Goal: Task Accomplishment & Management: Complete application form

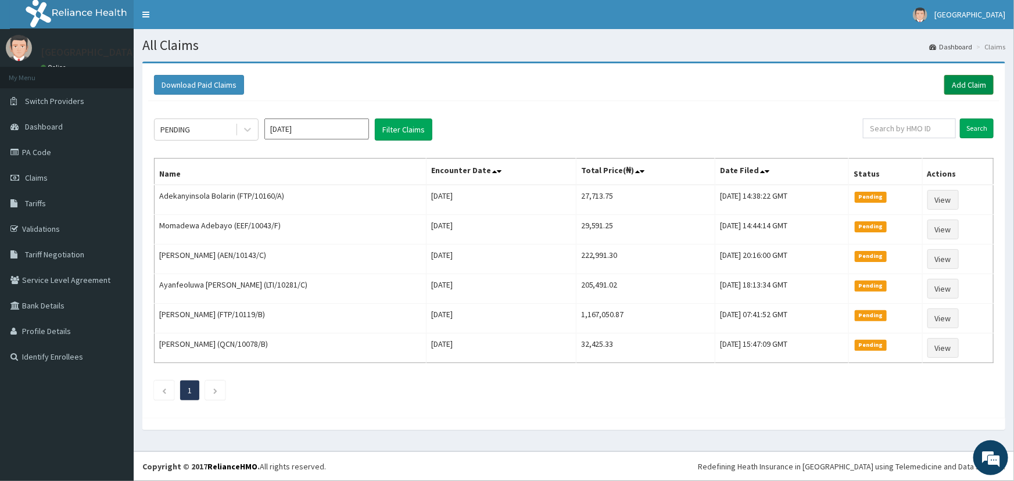
click at [976, 83] on link "Add Claim" at bounding box center [968, 85] width 49 height 20
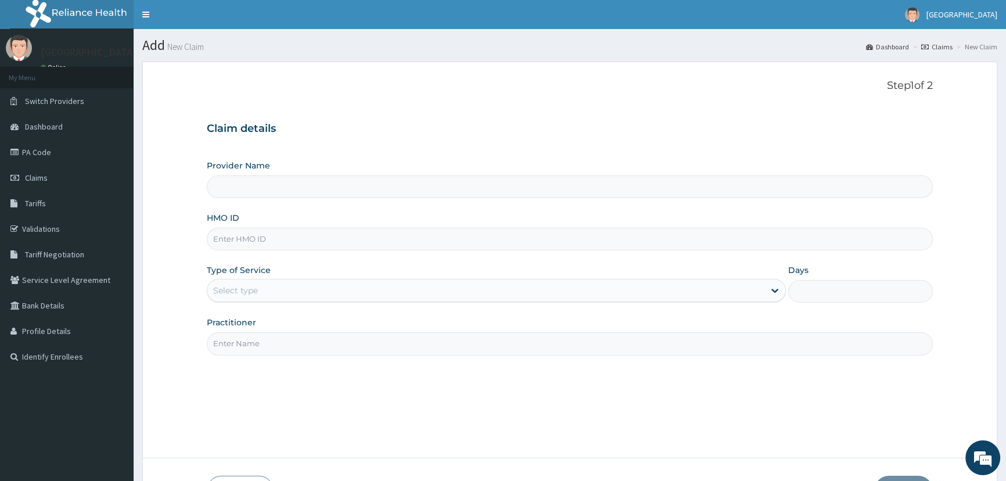
type input "Mother and Child Hospital - [GEOGRAPHIC_DATA]"
click at [439, 243] on input "HMO ID" at bounding box center [570, 239] width 726 height 23
click at [271, 238] on input "YWG/10023/A" at bounding box center [570, 239] width 726 height 23
type input "YWG/10023/B"
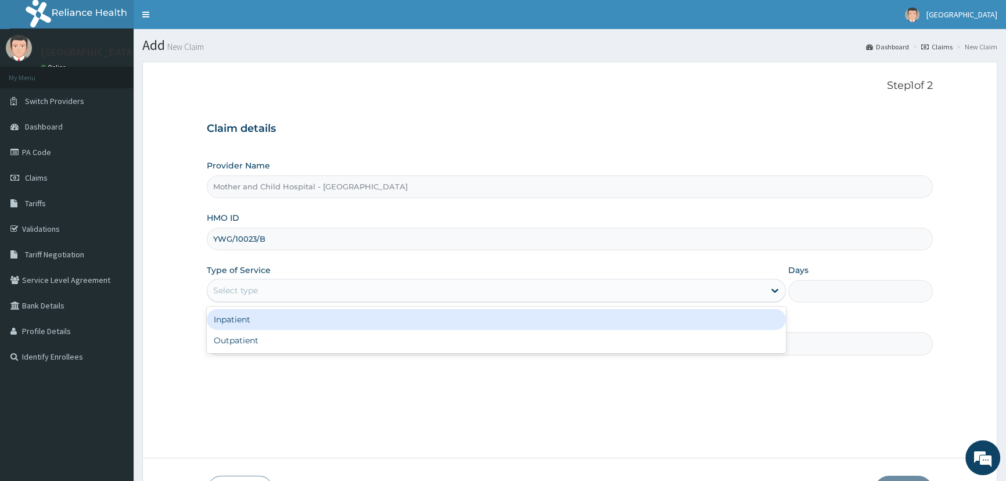
click at [266, 288] on div "Select type" at bounding box center [485, 290] width 556 height 19
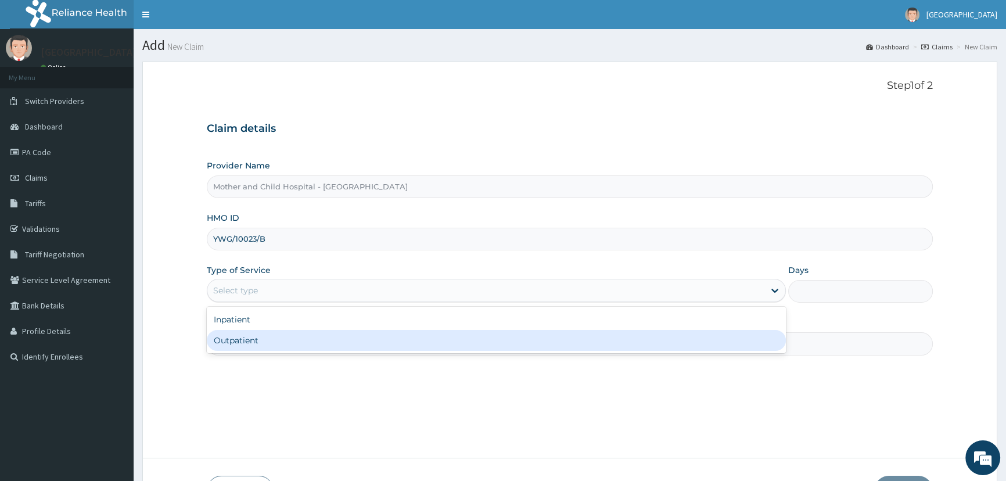
click at [236, 344] on div "Outpatient" at bounding box center [496, 340] width 579 height 21
type input "1"
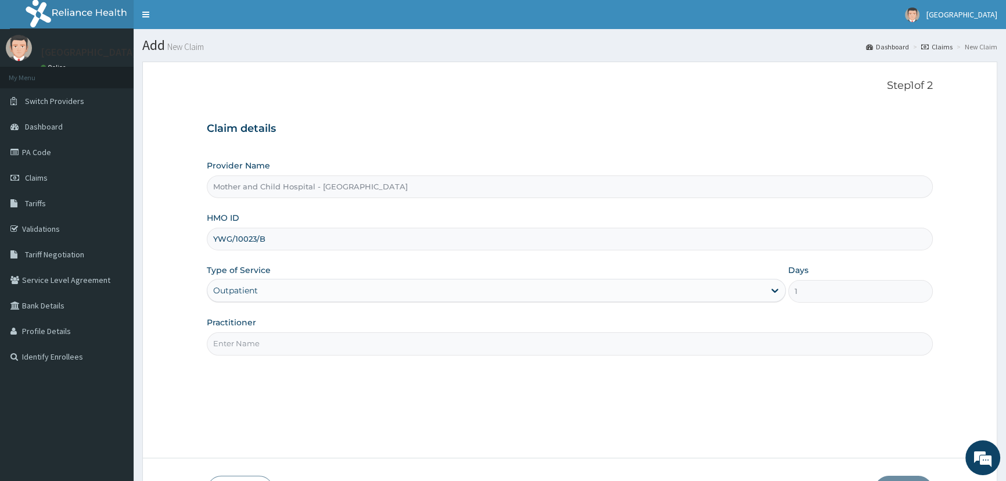
click at [251, 342] on input "Practitioner" at bounding box center [570, 343] width 726 height 23
click at [222, 343] on input "Practitioner" at bounding box center [570, 343] width 726 height 23
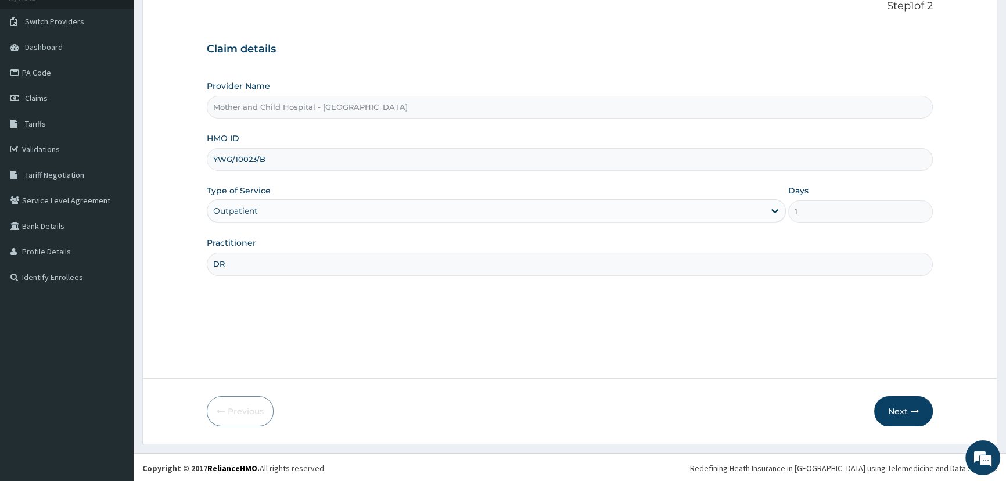
scroll to position [81, 0]
type input "DR"
click at [898, 408] on button "Next" at bounding box center [903, 409] width 59 height 30
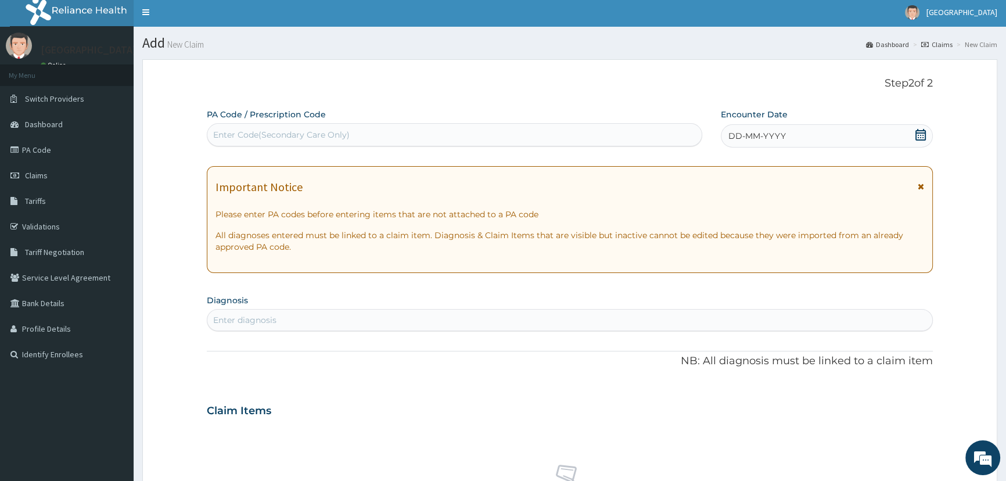
scroll to position [0, 0]
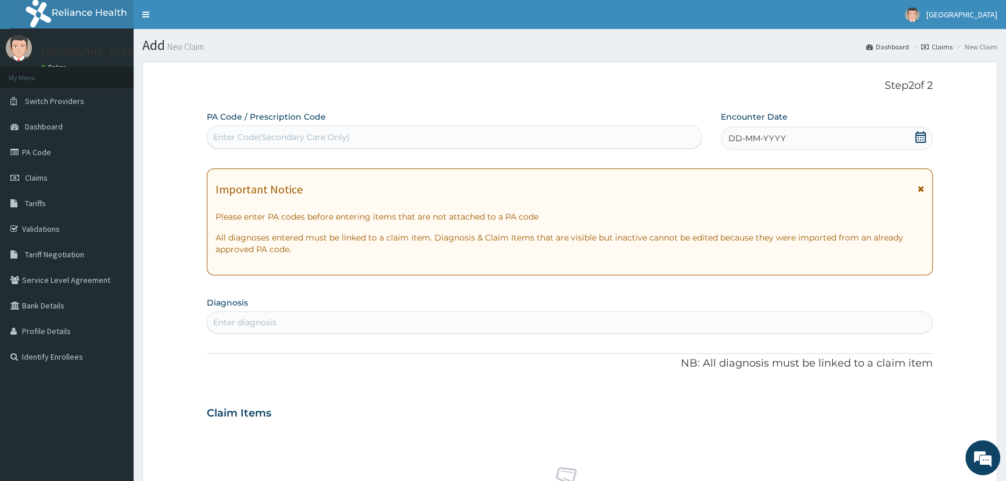
drag, startPoint x: 263, startPoint y: 134, endPoint x: 258, endPoint y: 123, distance: 11.4
click at [261, 131] on div "Enter Code(Secondary Care Only)" at bounding box center [281, 137] width 137 height 12
paste input "PA/C31857"
type input "PA/C31857"
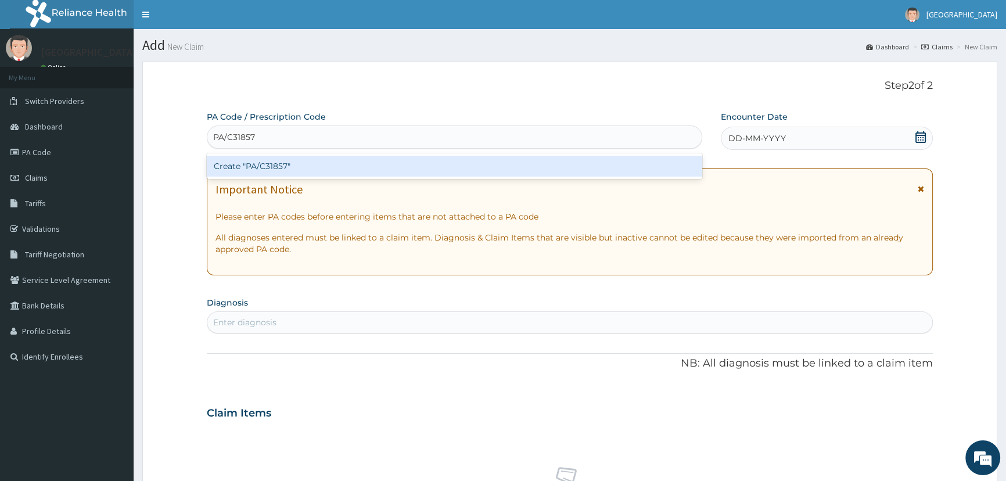
click at [263, 166] on div "Create "PA/C31857"" at bounding box center [454, 166] width 495 height 21
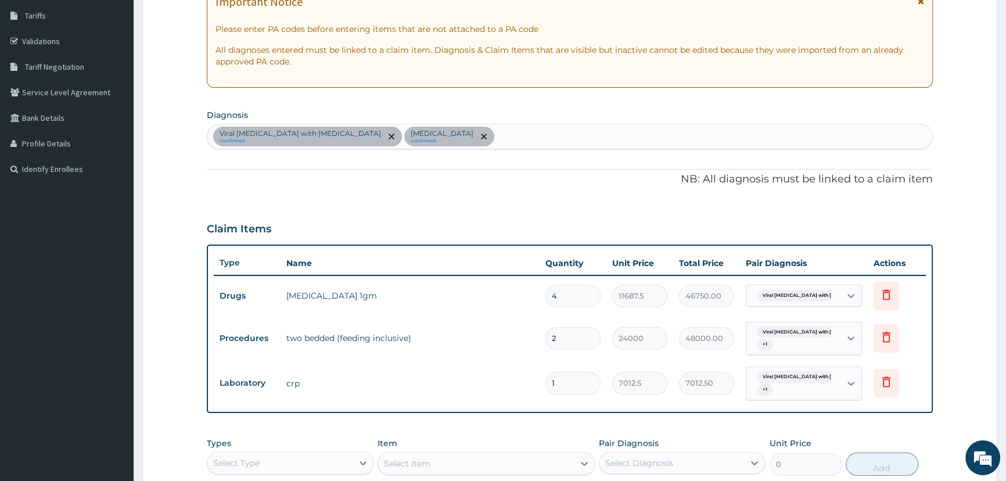
scroll to position [211, 0]
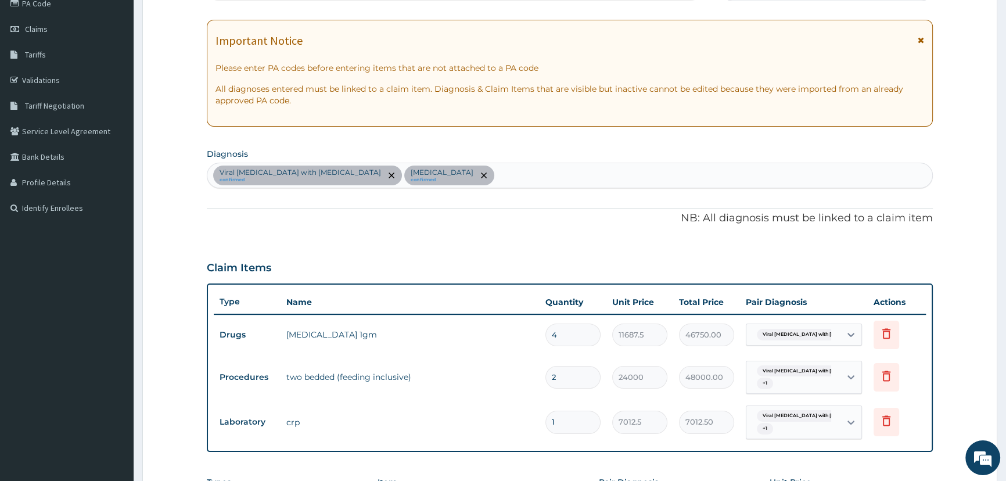
drag, startPoint x: 154, startPoint y: 175, endPoint x: 180, endPoint y: 147, distance: 38.6
